Goal: Task Accomplishment & Management: Manage account settings

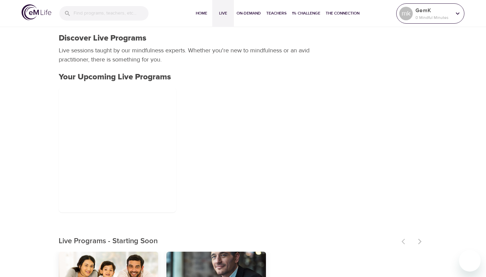
click at [317, 11] on p "GemK" at bounding box center [433, 10] width 36 height 8
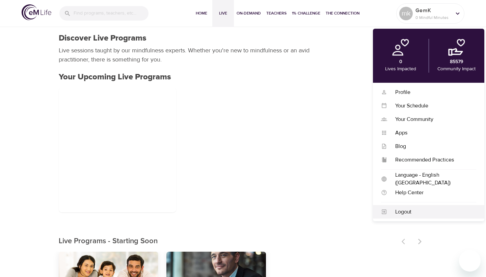
click at [317, 210] on div "Logout" at bounding box center [431, 212] width 89 height 8
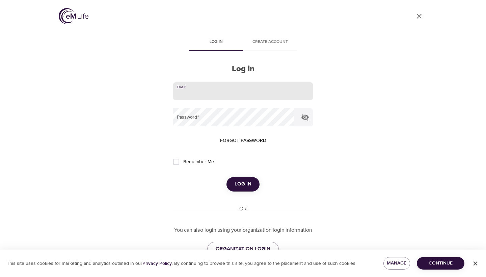
type input "[EMAIL_ADDRESS][DOMAIN_NAME]"
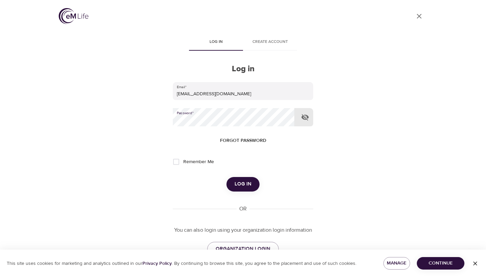
click at [242, 180] on span "Log in" at bounding box center [243, 184] width 17 height 9
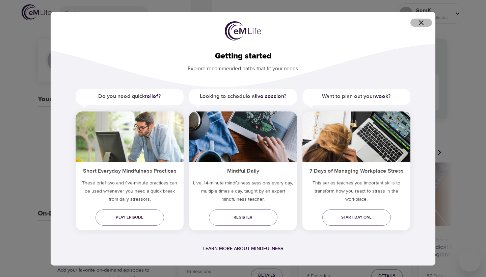
click at [317, 19] on icon "button" at bounding box center [421, 23] width 8 height 8
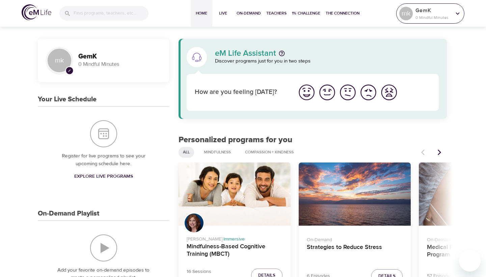
click at [317, 22] on div "GemK 0 Mindful Minutes" at bounding box center [433, 13] width 38 height 17
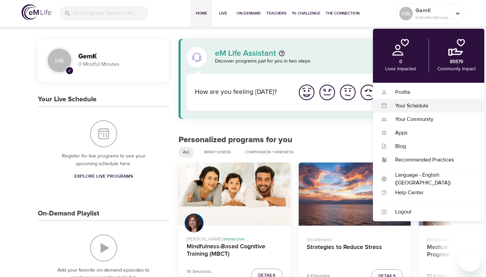
click at [317, 102] on div "Your Schedule" at bounding box center [431, 106] width 89 height 8
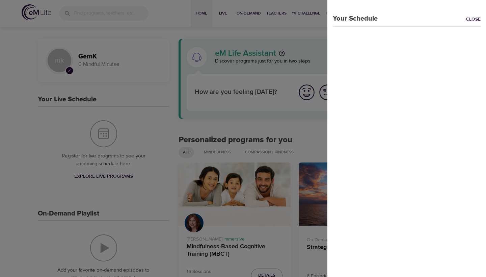
click at [317, 18] on link "Close" at bounding box center [476, 20] width 20 height 8
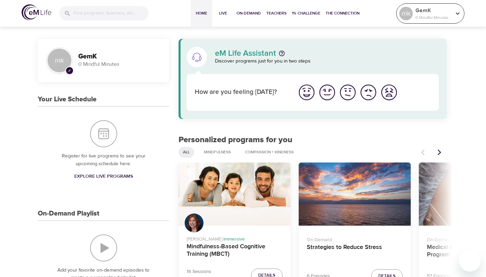
click at [317, 20] on p "0 Mindful Minutes" at bounding box center [433, 18] width 36 height 6
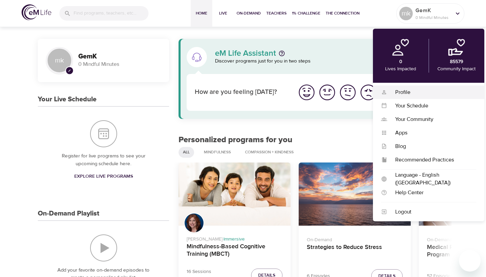
click at [317, 95] on div "Profile" at bounding box center [431, 92] width 89 height 8
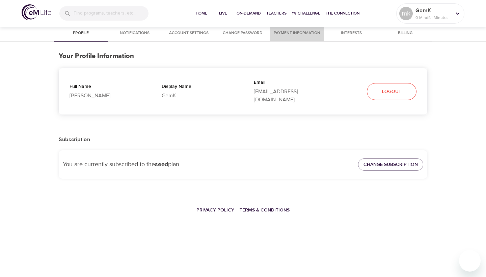
click at [292, 34] on span "Payment Information" at bounding box center [297, 33] width 47 height 7
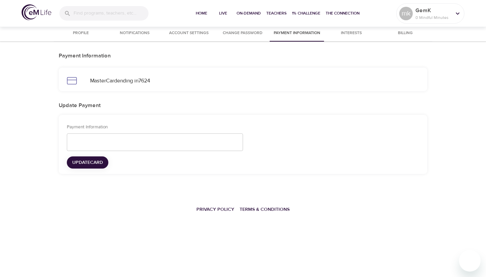
click at [191, 28] on button "Account Settings" at bounding box center [189, 33] width 54 height 16
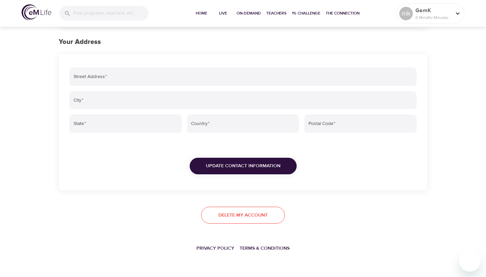
scroll to position [225, 0]
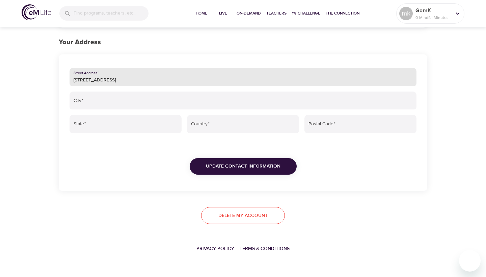
type input "[STREET_ADDRESS]"
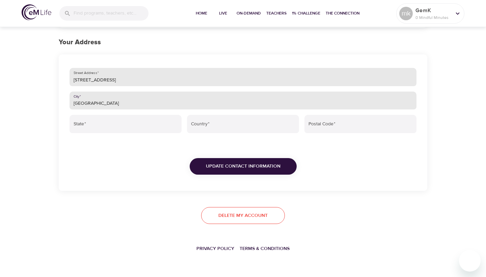
type input "[GEOGRAPHIC_DATA]"
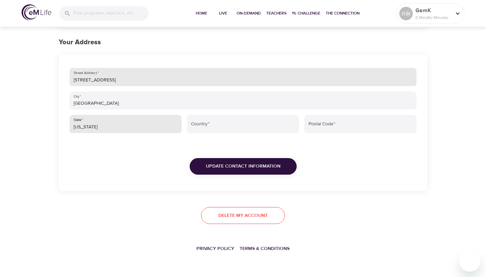
type input "[US_STATE]"
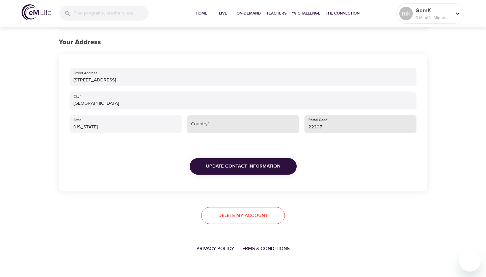
type input "22207"
click at [206, 123] on input "Country   *" at bounding box center [243, 124] width 112 height 18
type input "usa"
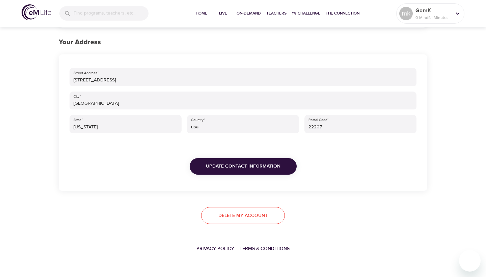
click at [241, 176] on div "Update Contact Information" at bounding box center [243, 162] width 352 height 52
click at [241, 167] on span "Update Contact Information" at bounding box center [243, 166] width 75 height 8
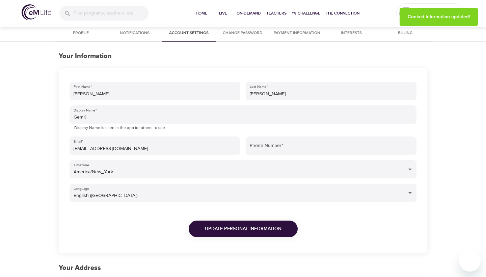
scroll to position [0, 0]
